Goal: Information Seeking & Learning: Learn about a topic

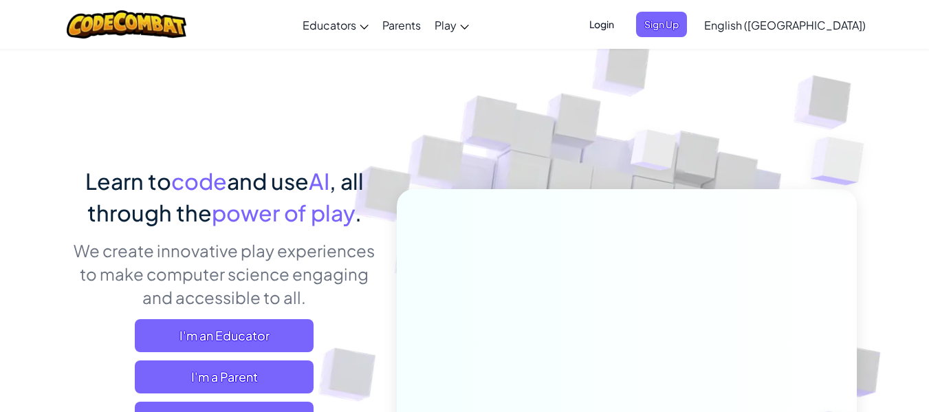
click at [622, 27] on span "Login" at bounding box center [601, 24] width 41 height 25
